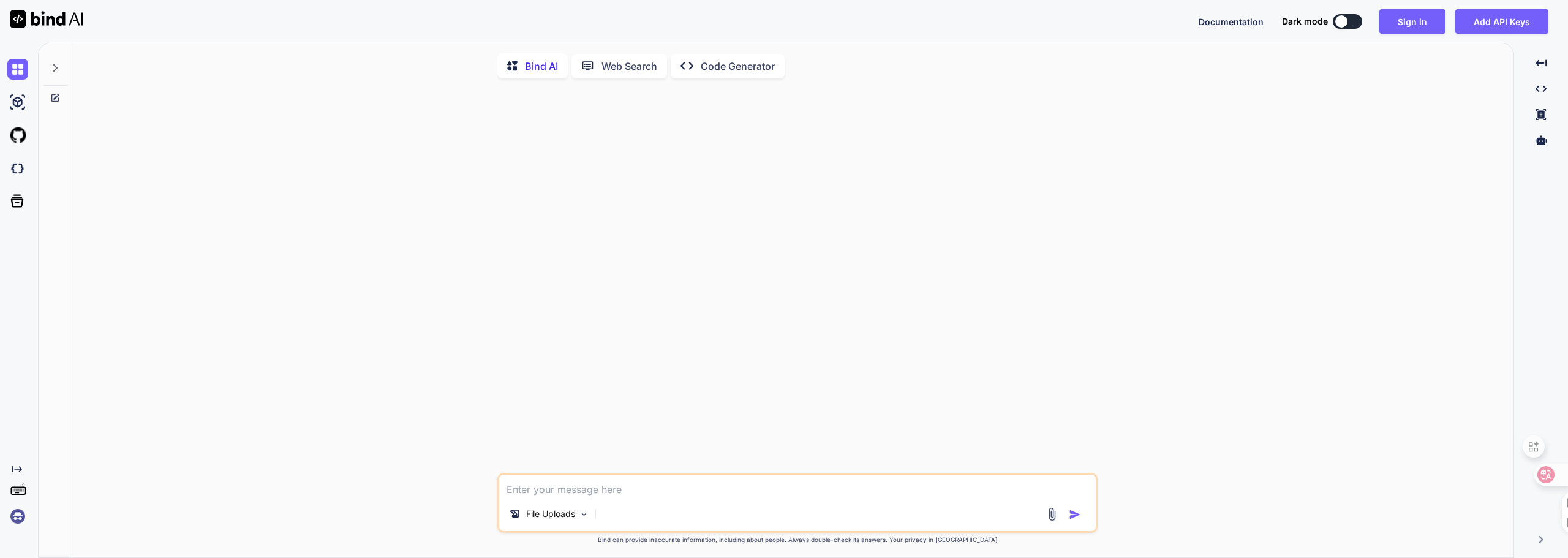
type textarea "x"
click at [19, 103] on img at bounding box center [17, 102] width 21 height 21
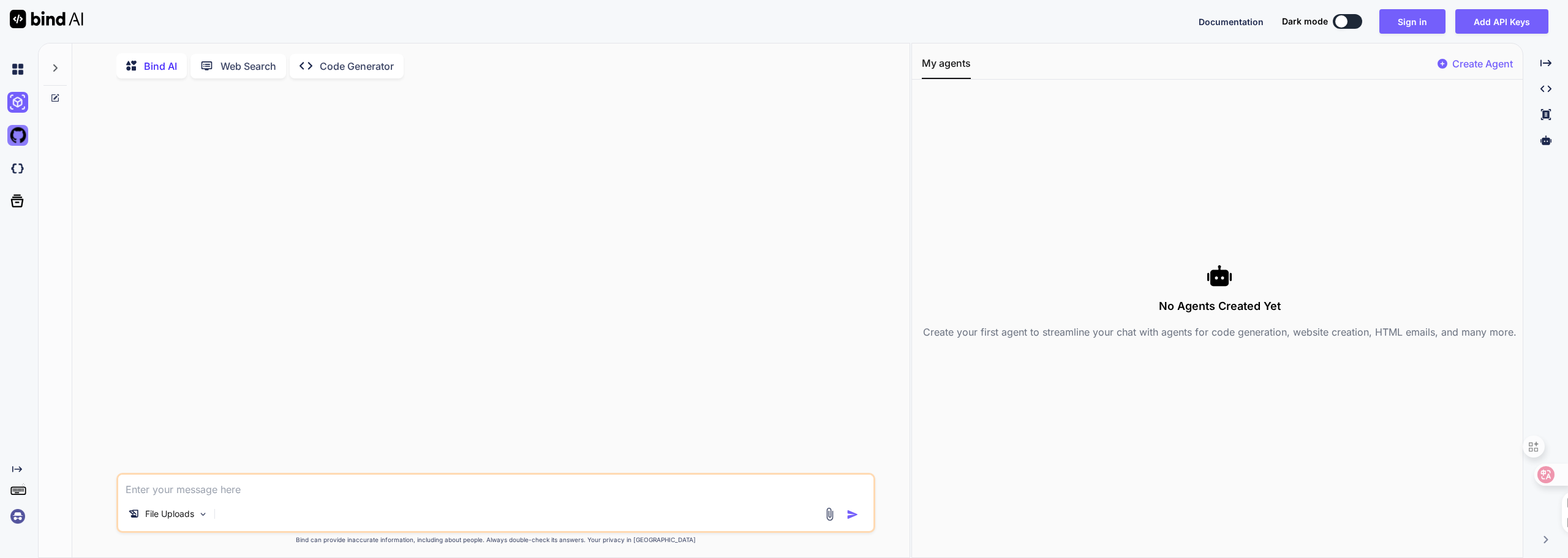
click at [19, 129] on img at bounding box center [17, 135] width 21 height 21
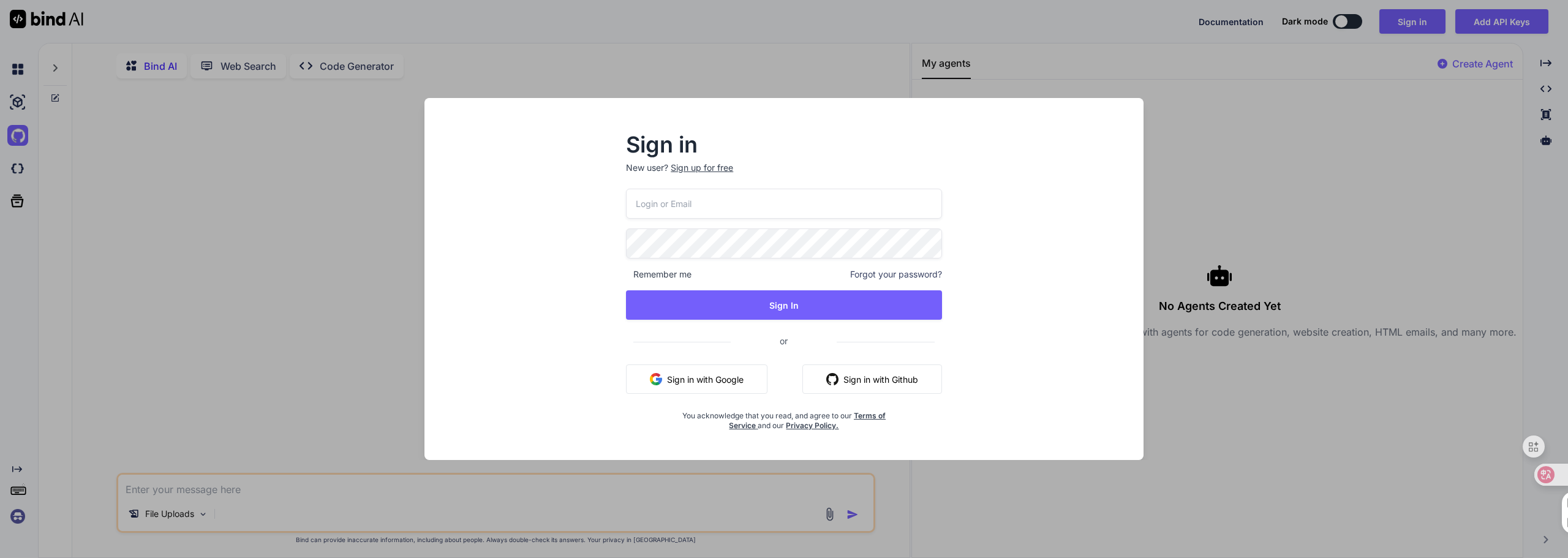
type input "[EMAIL_ADDRESS][DOMAIN_NAME]"
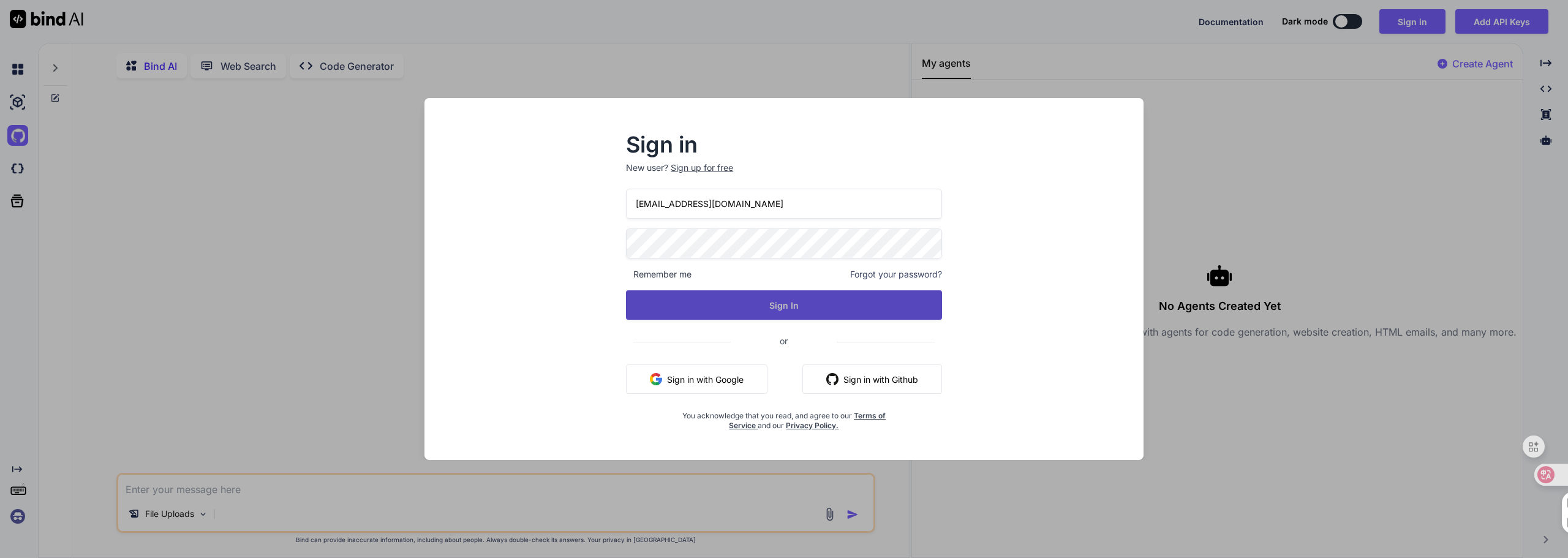
click at [756, 296] on button "Sign In" at bounding box center [784, 305] width 316 height 30
click at [828, 301] on button "Sign In" at bounding box center [784, 305] width 316 height 30
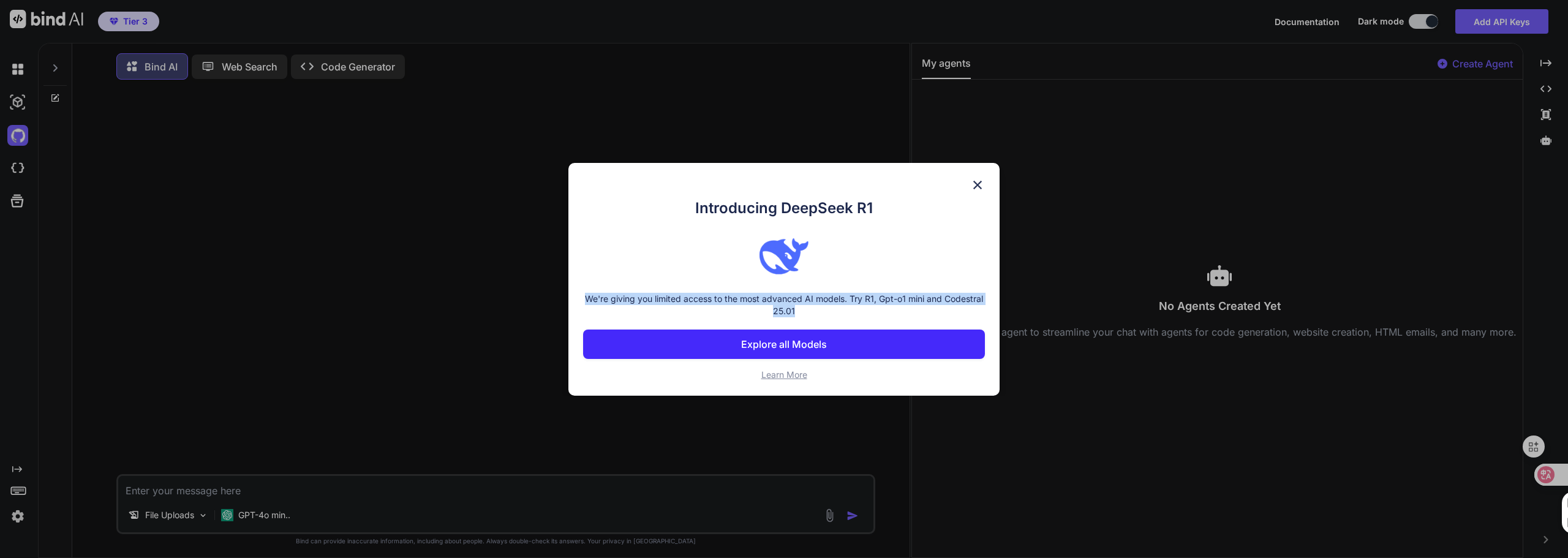
drag, startPoint x: 582, startPoint y: 296, endPoint x: 812, endPoint y: 311, distance: 230.5
click at [812, 311] on div "Introducing DeepSeek R1 We're giving you limited access to the most advanced AI…" at bounding box center [784, 279] width 431 height 233
click at [808, 332] on button "Explore all Models" at bounding box center [784, 343] width 402 height 30
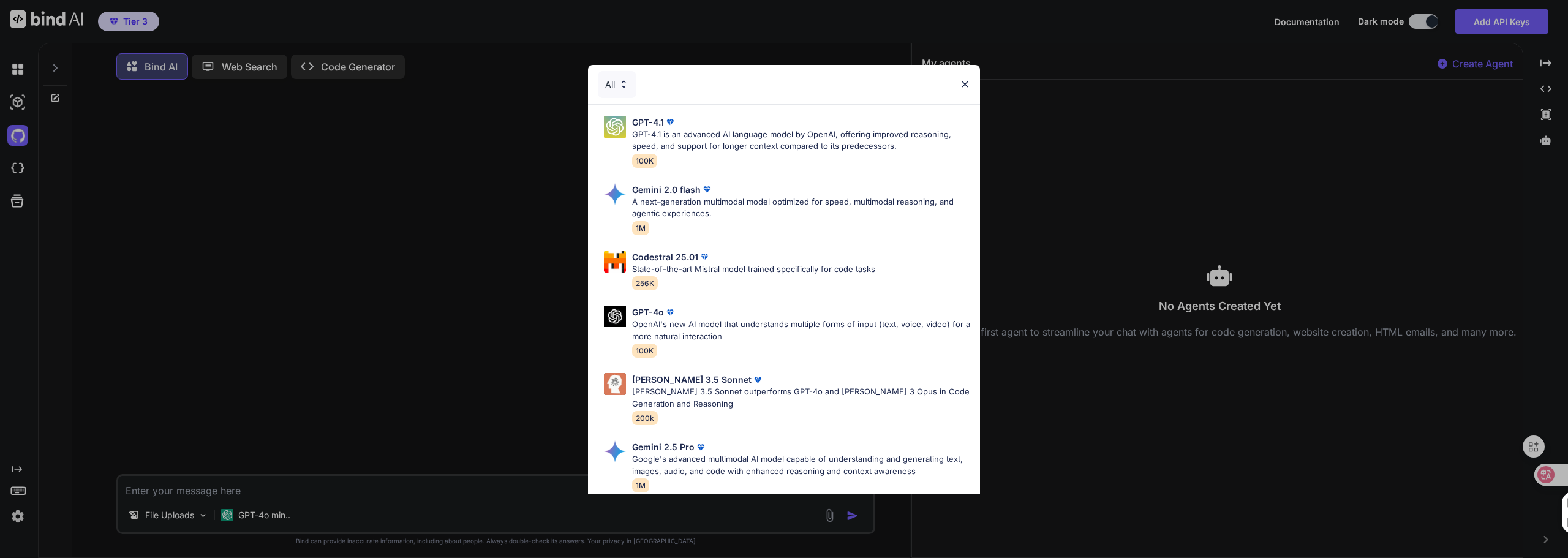
click at [614, 89] on div "All" at bounding box center [617, 85] width 39 height 27
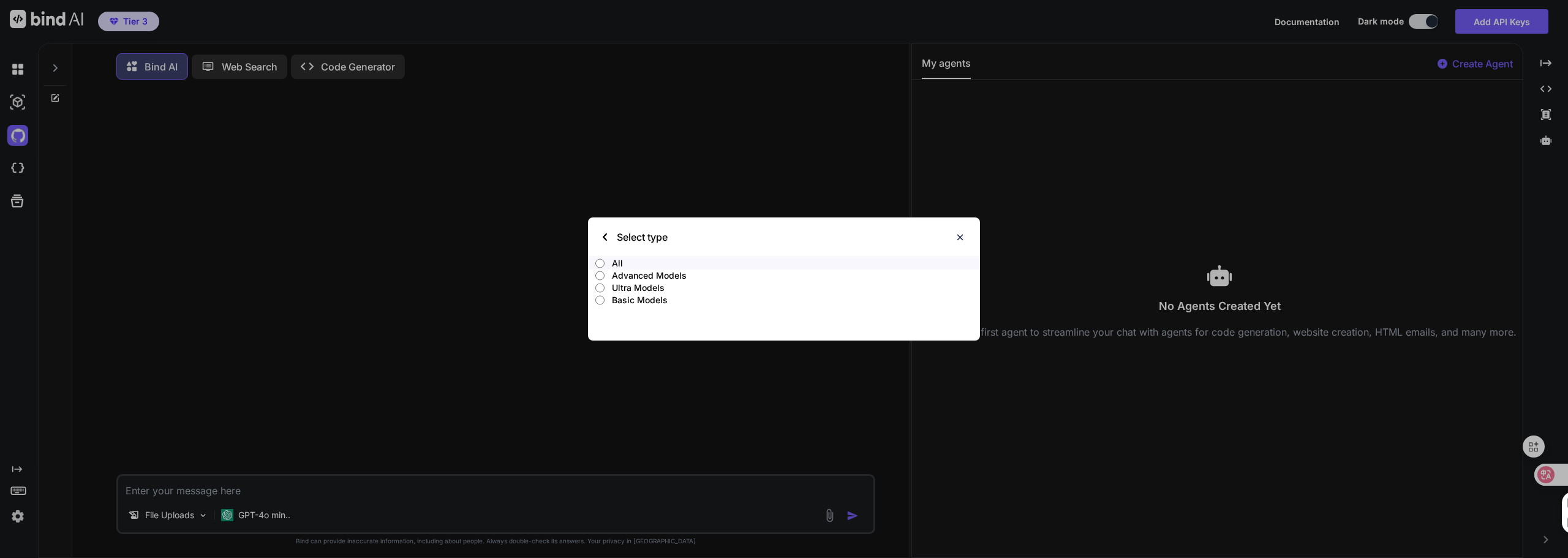
click at [601, 286] on input "Ultra Models" at bounding box center [600, 288] width 9 height 10
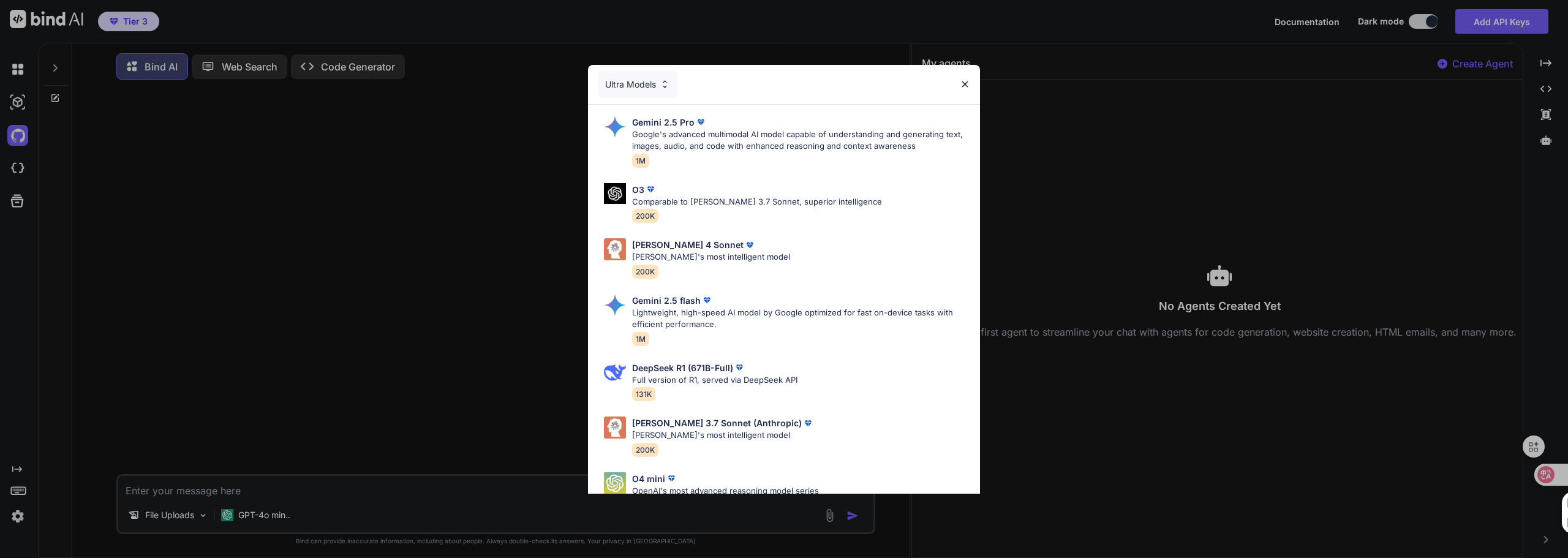
click at [649, 89] on div "Ultra Models" at bounding box center [637, 85] width 79 height 27
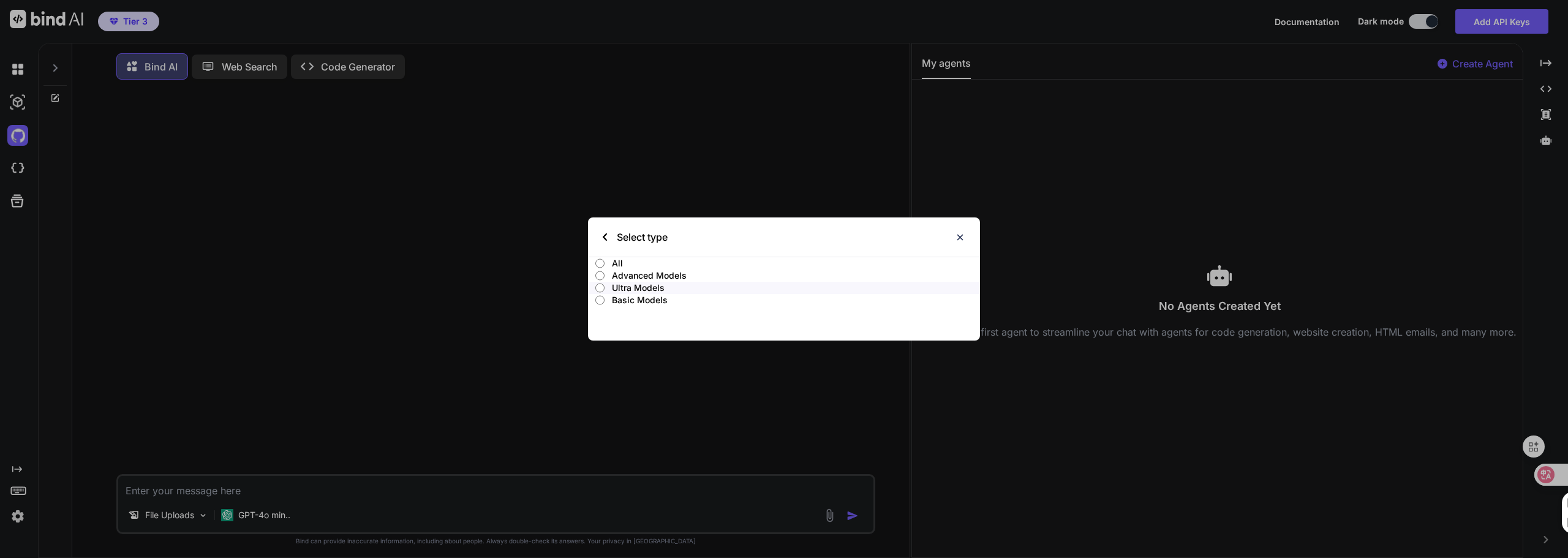
click at [616, 259] on p "All" at bounding box center [796, 263] width 368 height 13
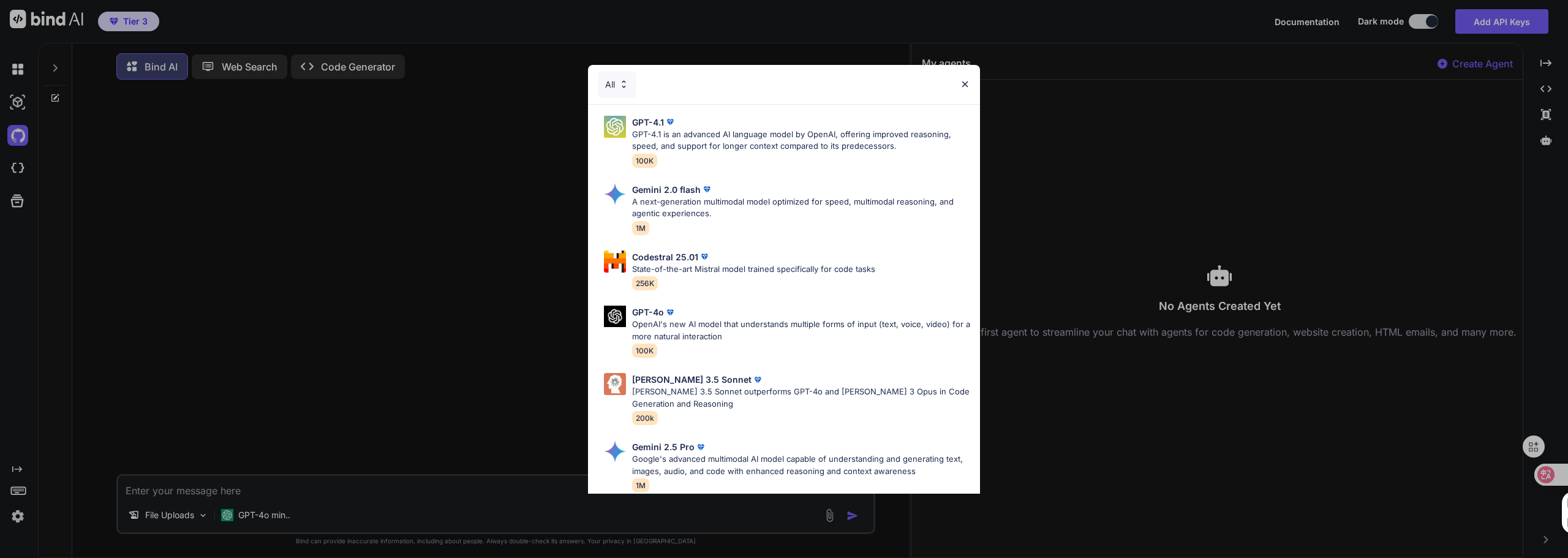
click at [960, 85] on img at bounding box center [966, 85] width 11 height 11
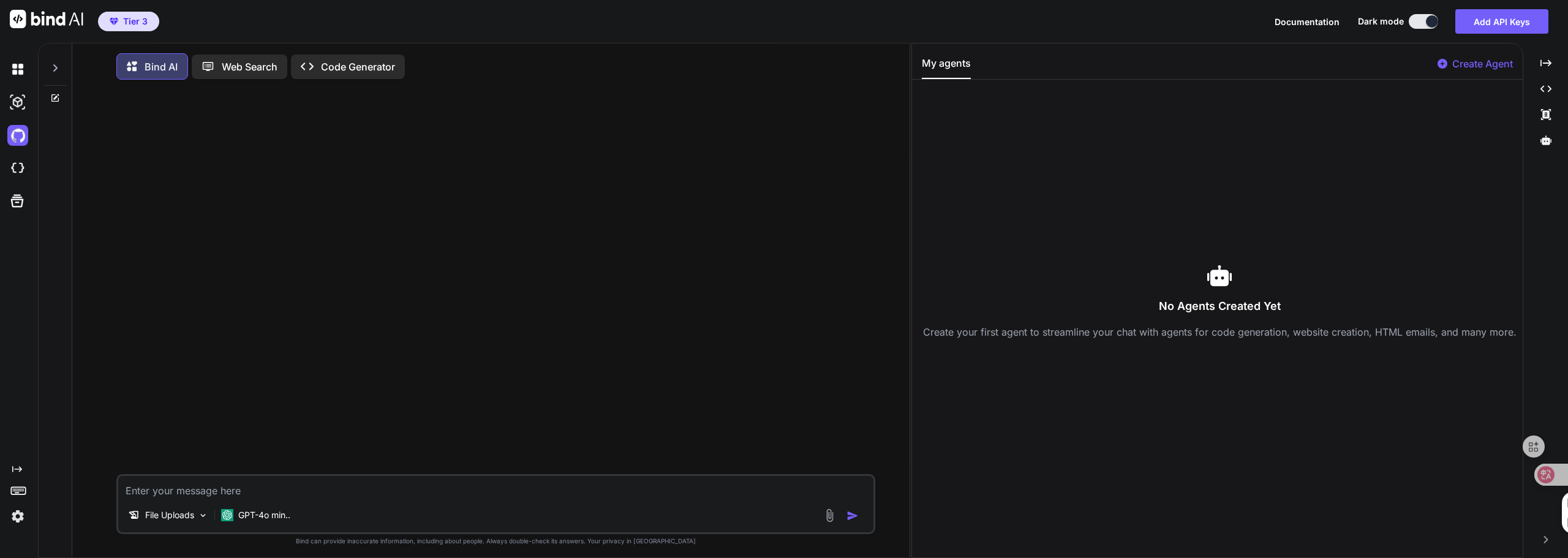
click at [294, 370] on div at bounding box center [497, 281] width 756 height 385
click at [246, 516] on p "GPT-4o min.." at bounding box center [264, 516] width 52 height 13
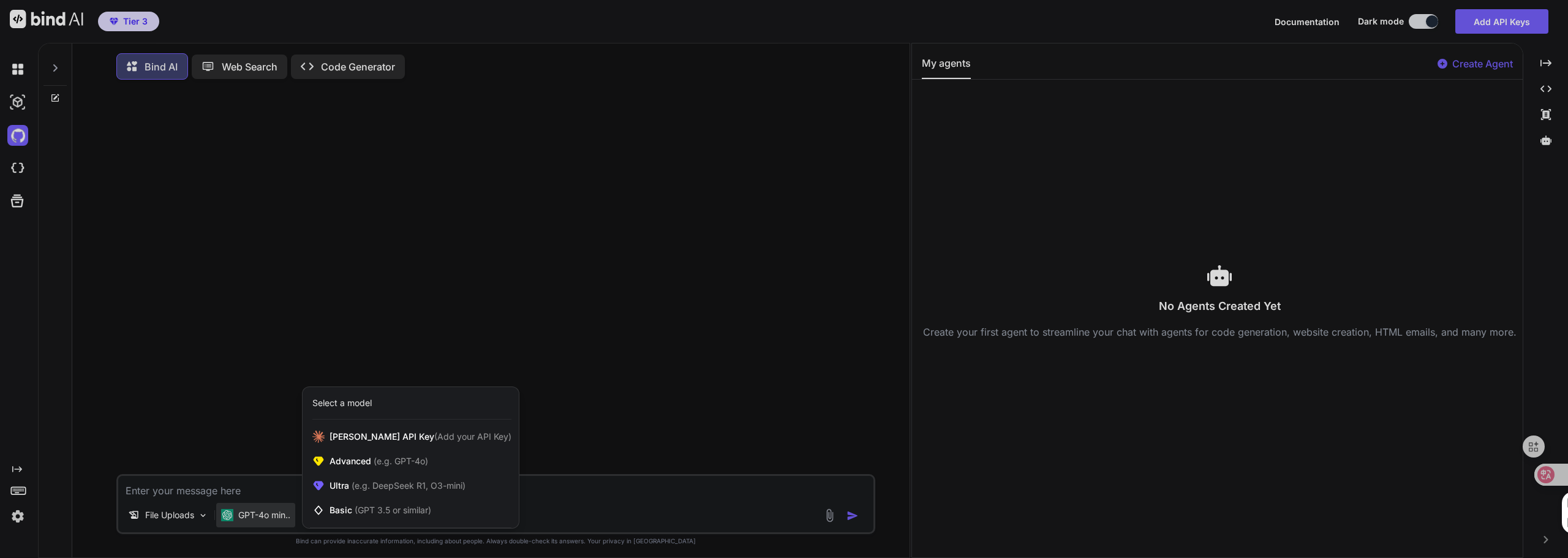
click at [223, 485] on div at bounding box center [784, 279] width 1568 height 558
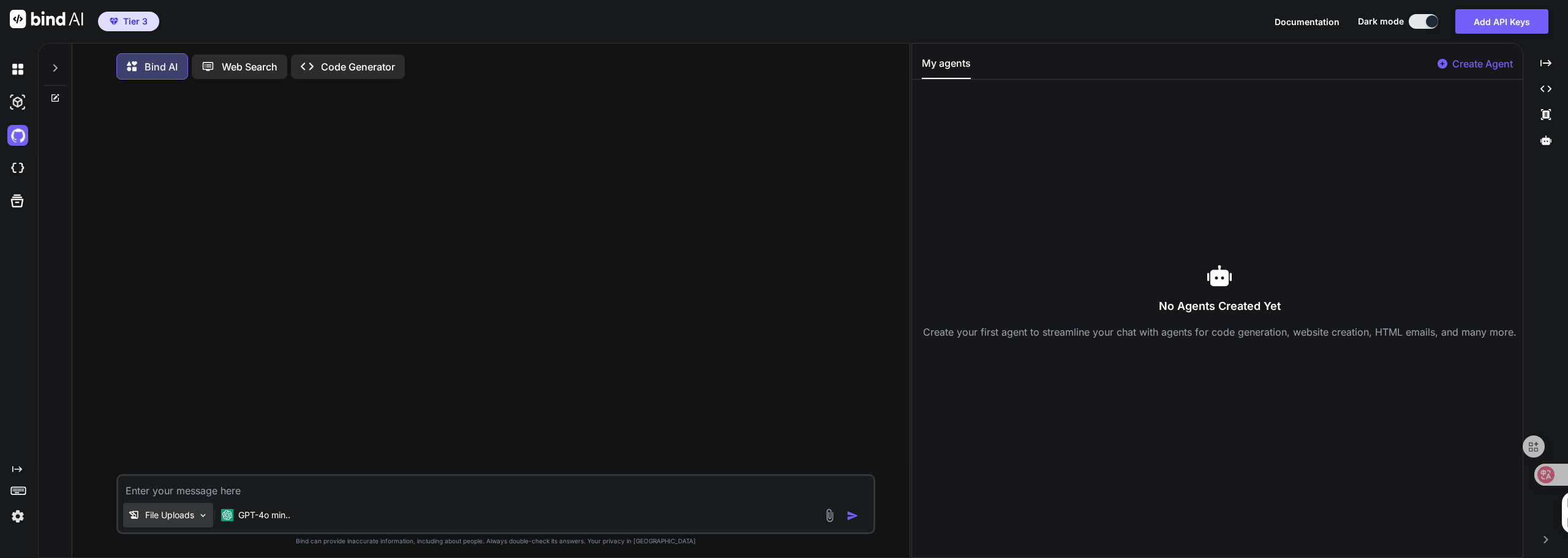
click at [198, 518] on div "File Uploads" at bounding box center [169, 515] width 90 height 24
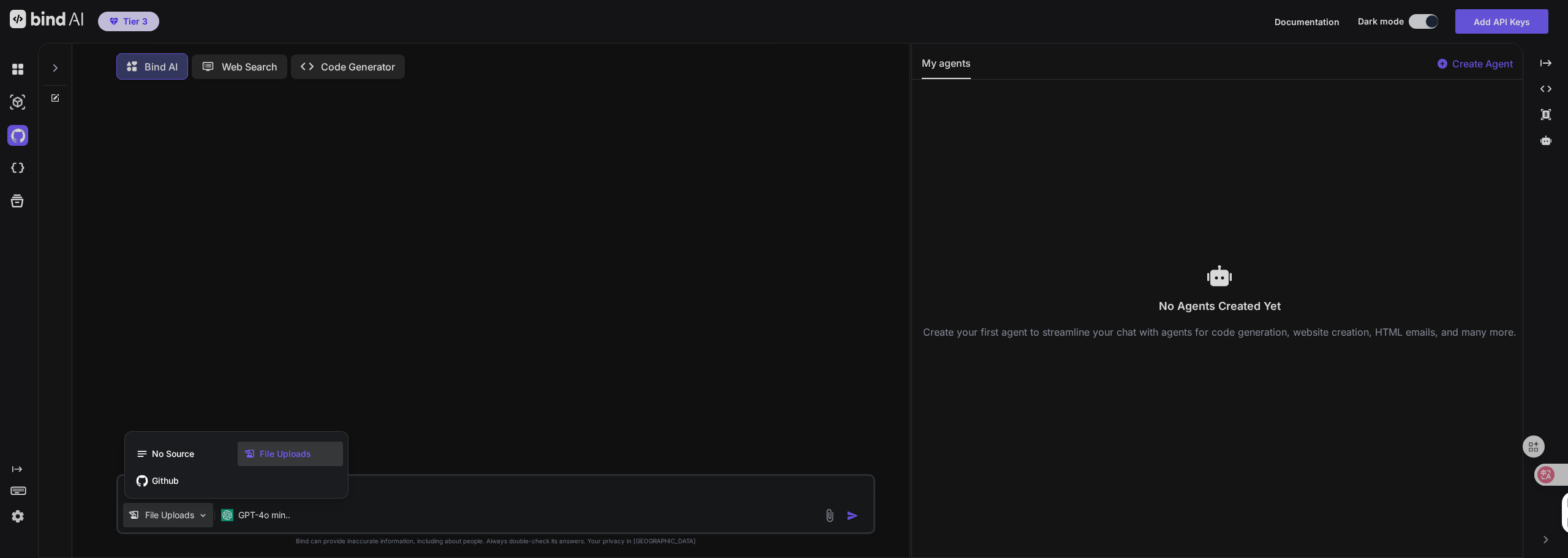
click at [240, 409] on div at bounding box center [784, 279] width 1568 height 558
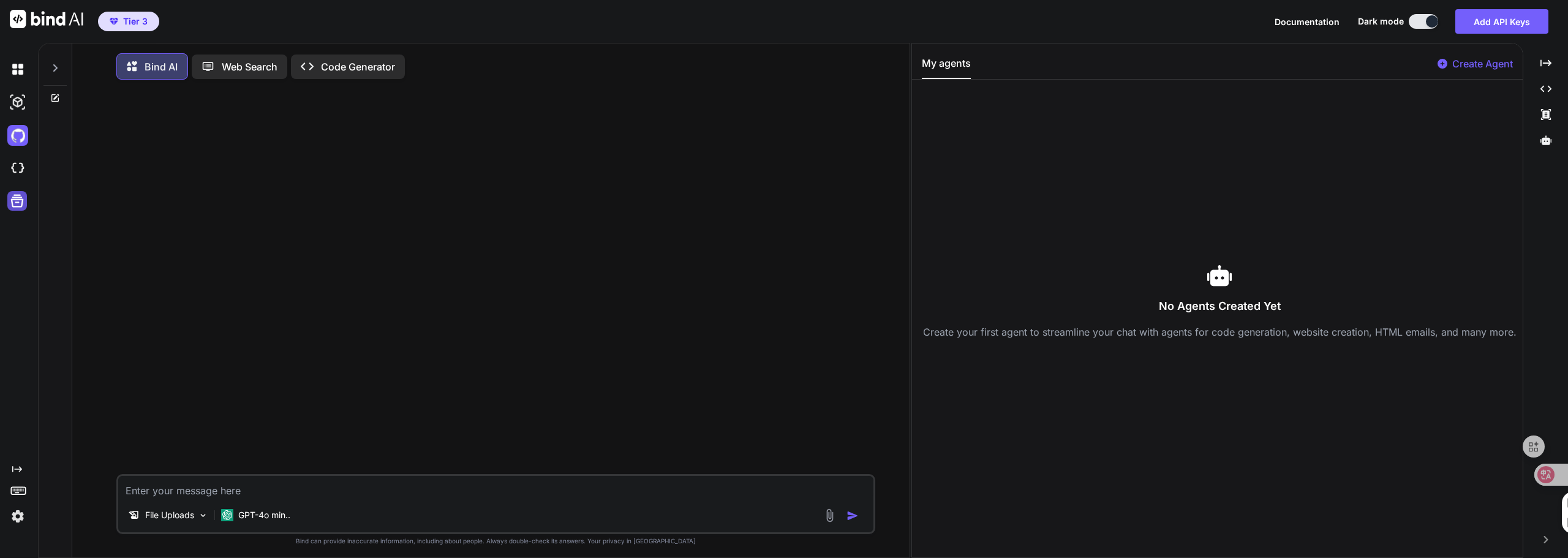
click at [18, 196] on icon at bounding box center [17, 201] width 13 height 13
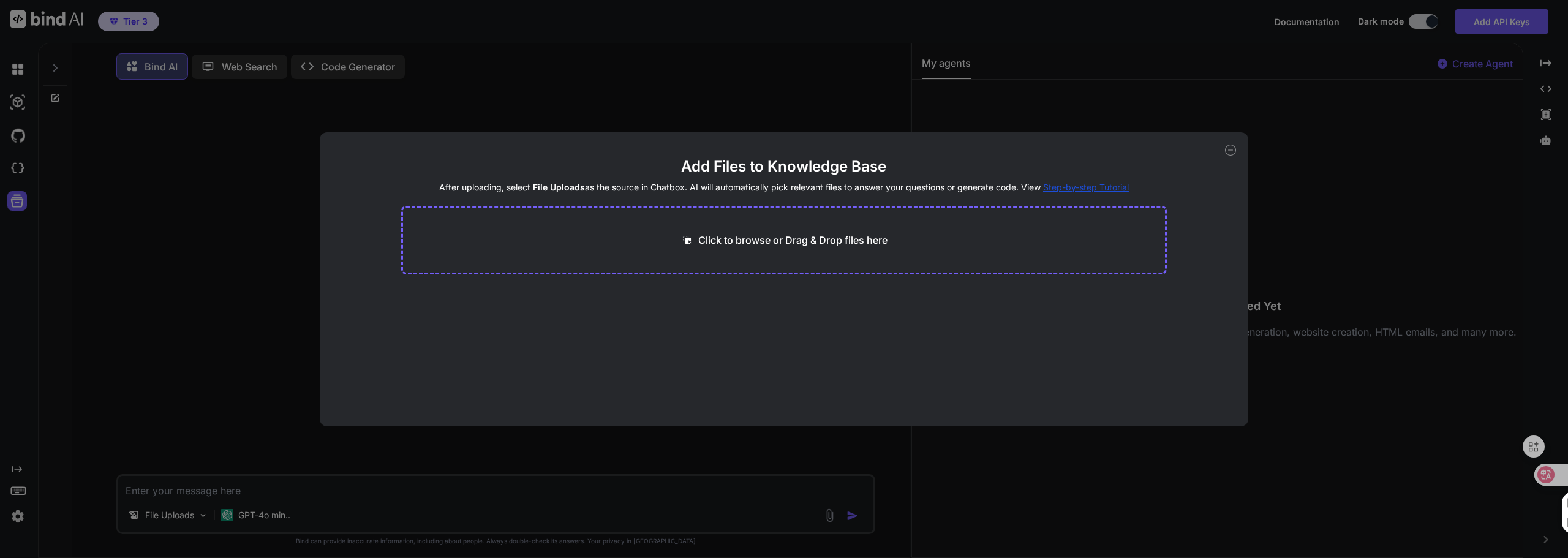
click at [1230, 149] on icon at bounding box center [1231, 150] width 11 height 11
